Goal: Task Accomplishment & Management: Use online tool/utility

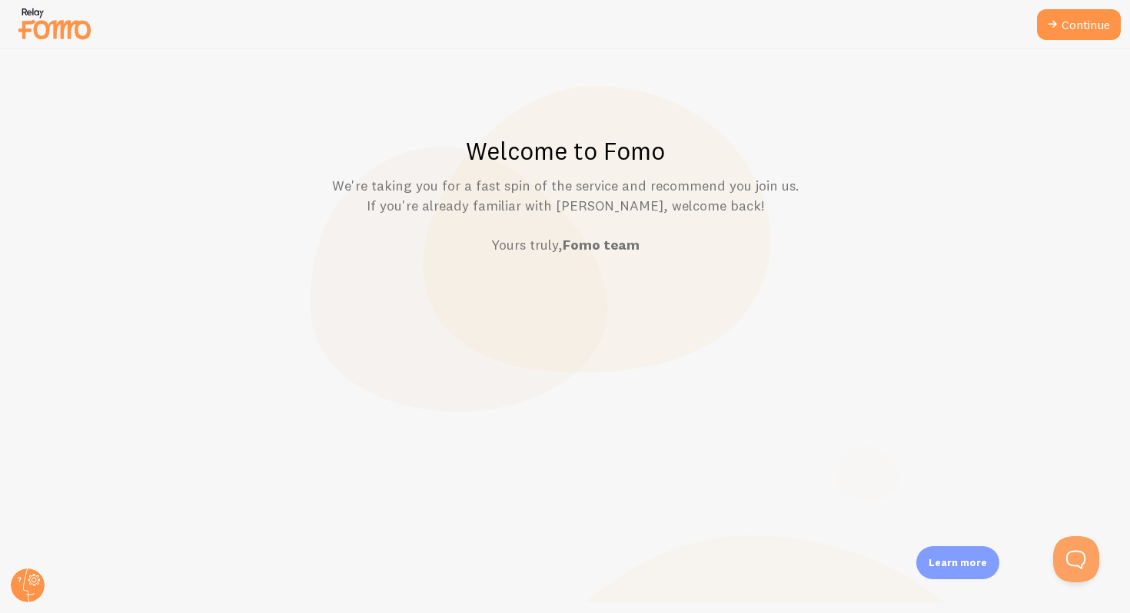
click at [1078, 43] on div at bounding box center [565, 24] width 1130 height 49
click at [1078, 29] on link "Continue" at bounding box center [1079, 24] width 84 height 31
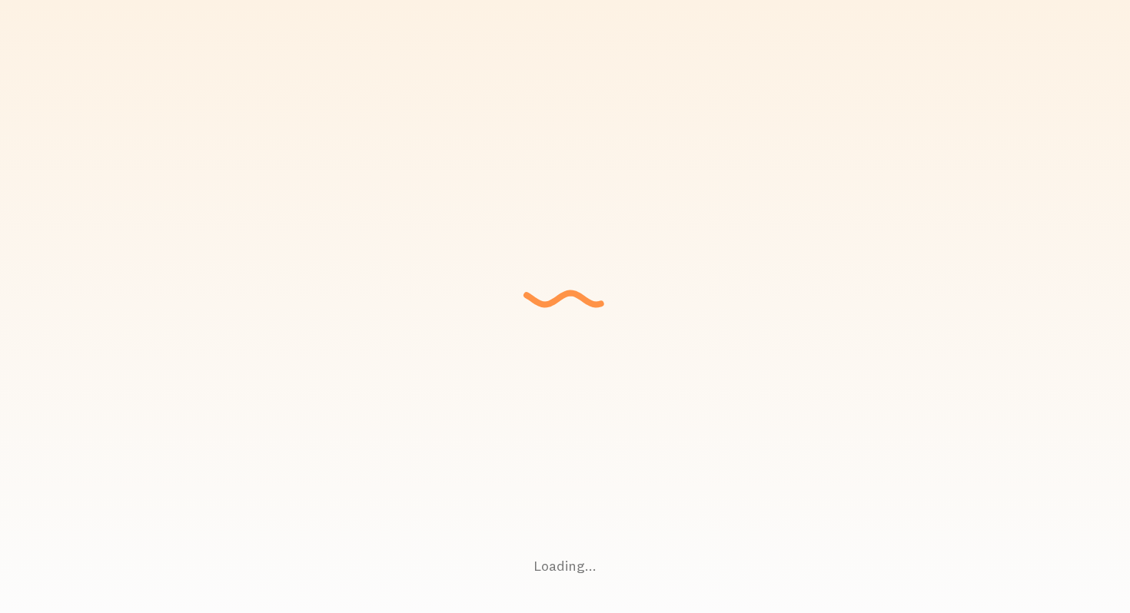
click at [501, 136] on div "Loading... Setting up a seamless experience... - Granny Gathering data and junk…" at bounding box center [565, 306] width 1130 height 613
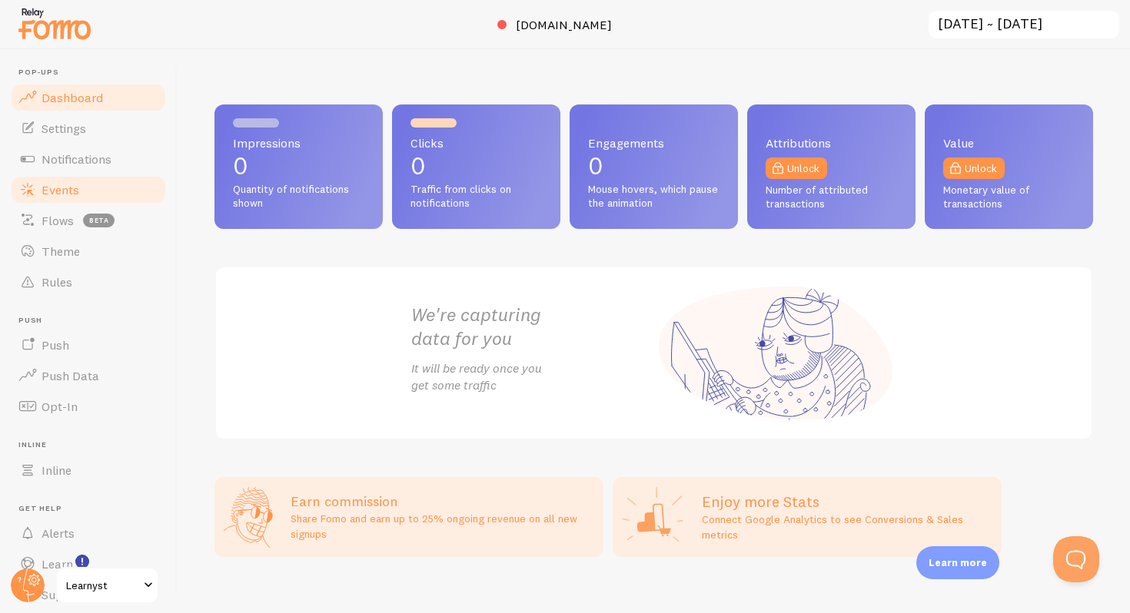
click at [38, 200] on link "Events" at bounding box center [88, 189] width 158 height 31
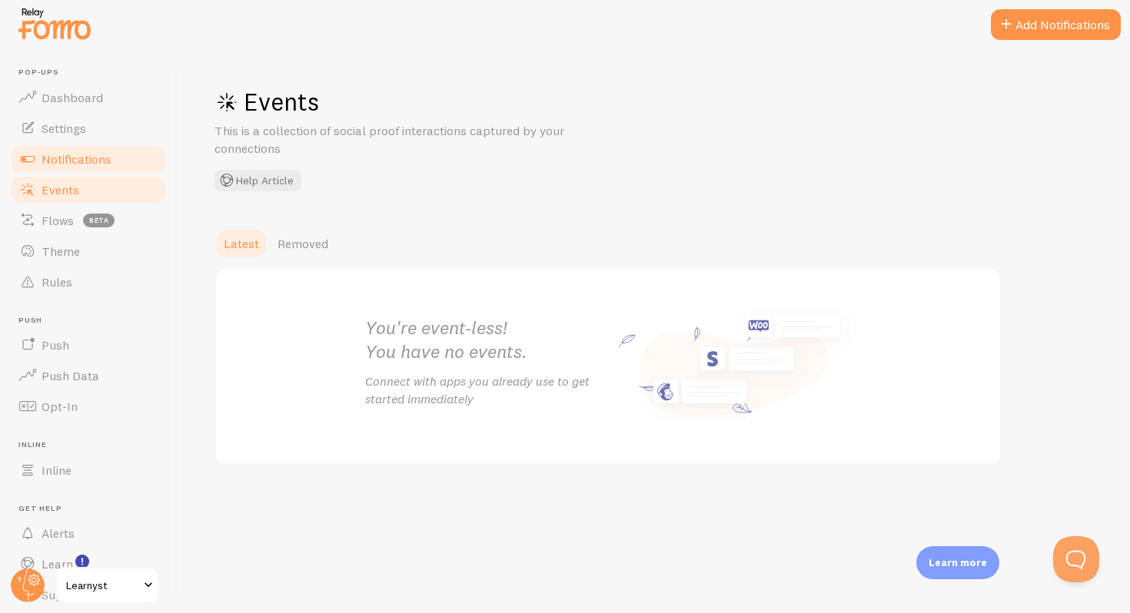
click at [51, 157] on span "Notifications" at bounding box center [77, 158] width 70 height 15
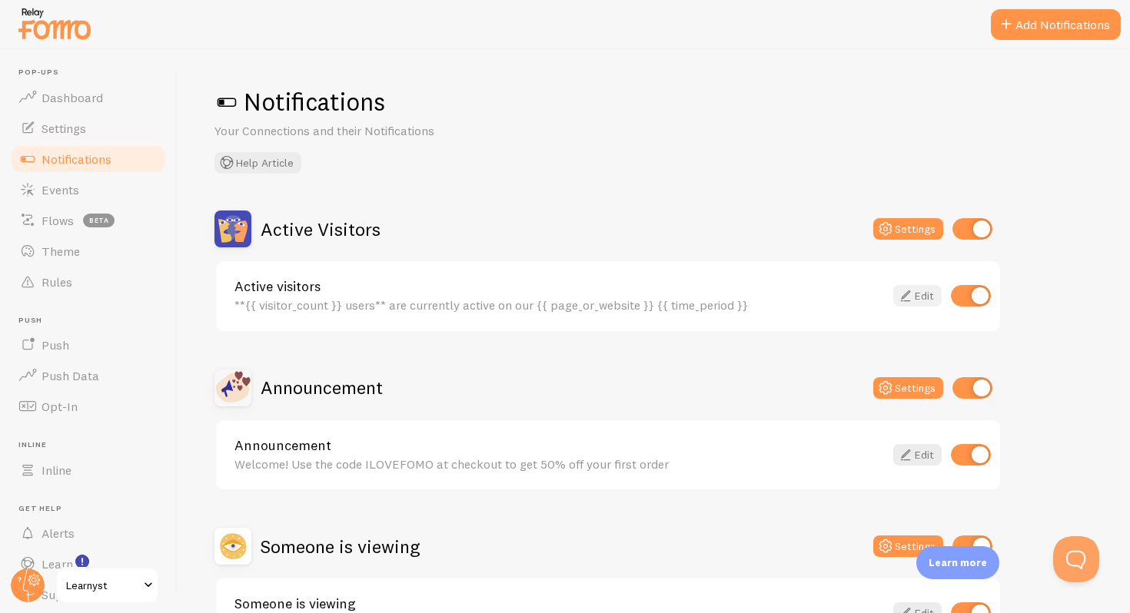
click at [911, 291] on icon at bounding box center [905, 296] width 18 height 18
